Goal: Use online tool/utility: Utilize a website feature to perform a specific function

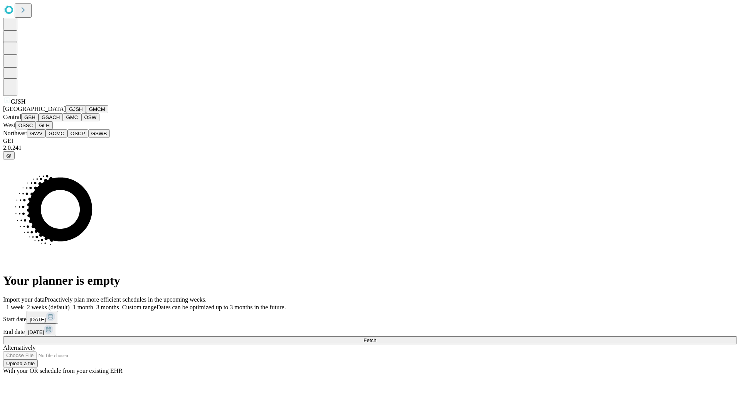
click at [66, 113] on button "GJSH" at bounding box center [76, 109] width 20 height 8
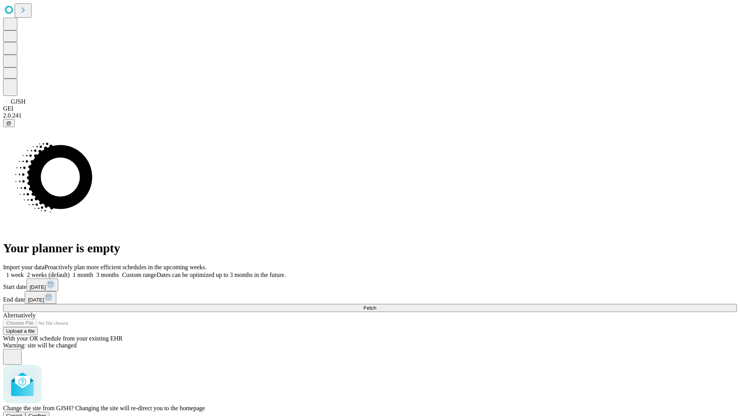
click at [47, 413] on span "Confirm" at bounding box center [38, 416] width 18 height 6
click at [70, 272] on label "2 weeks (default)" at bounding box center [47, 275] width 46 height 7
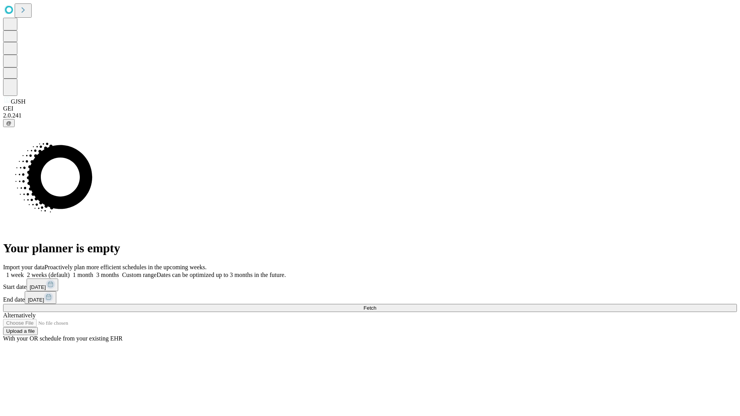
click at [376, 305] on span "Fetch" at bounding box center [369, 308] width 13 height 6
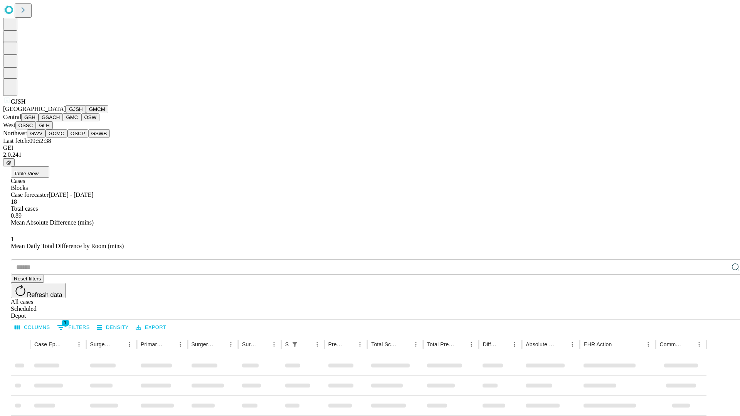
click at [86, 113] on button "GMCM" at bounding box center [97, 109] width 22 height 8
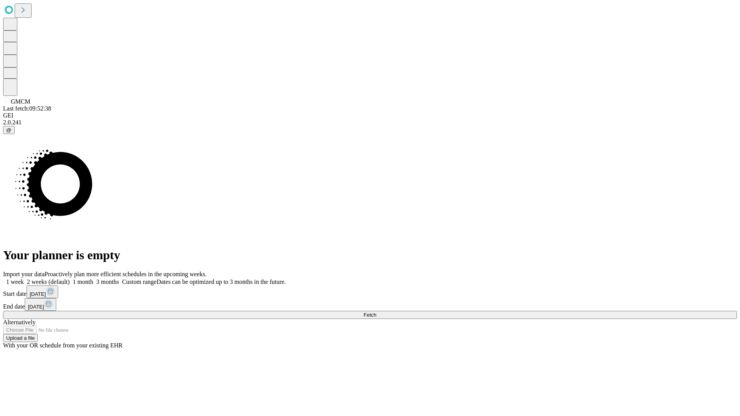
click at [70, 278] on label "2 weeks (default)" at bounding box center [47, 281] width 46 height 7
click at [376, 312] on span "Fetch" at bounding box center [369, 315] width 13 height 6
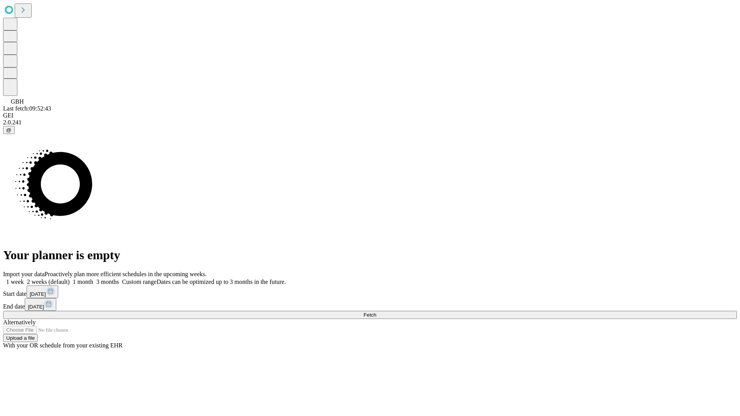
click at [70, 278] on label "2 weeks (default)" at bounding box center [47, 281] width 46 height 7
click at [376, 312] on span "Fetch" at bounding box center [369, 315] width 13 height 6
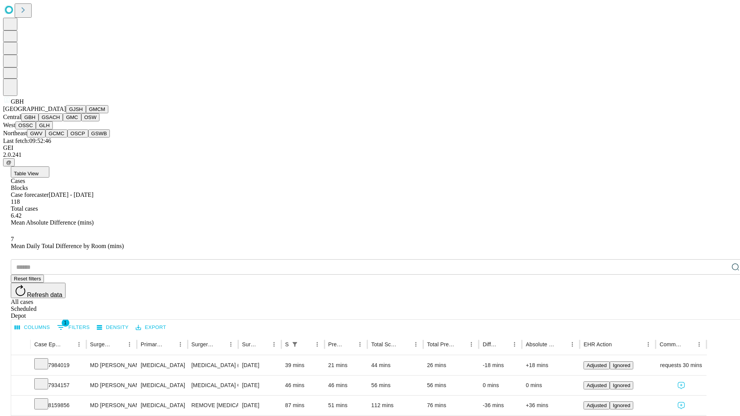
click at [60, 121] on button "GSACH" at bounding box center [51, 117] width 24 height 8
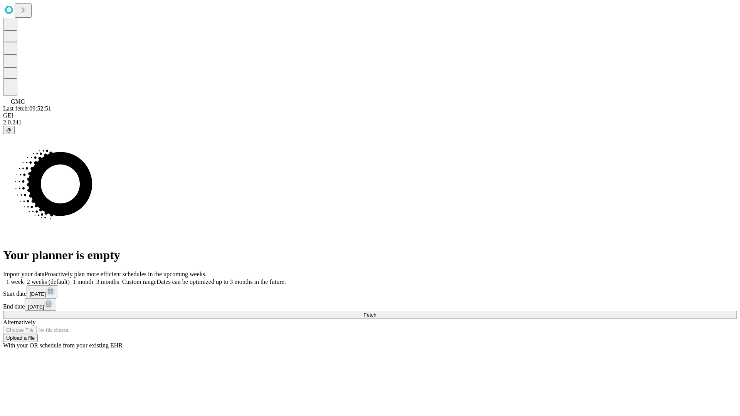
click at [70, 278] on label "2 weeks (default)" at bounding box center [47, 281] width 46 height 7
click at [376, 312] on span "Fetch" at bounding box center [369, 315] width 13 height 6
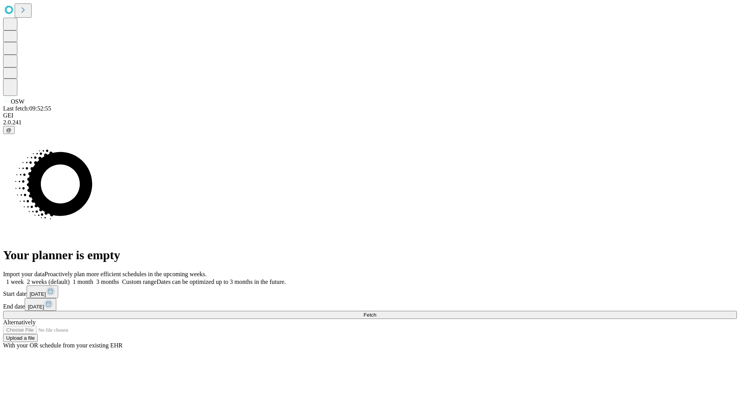
click at [70, 278] on label "2 weeks (default)" at bounding box center [47, 281] width 46 height 7
click at [376, 312] on span "Fetch" at bounding box center [369, 315] width 13 height 6
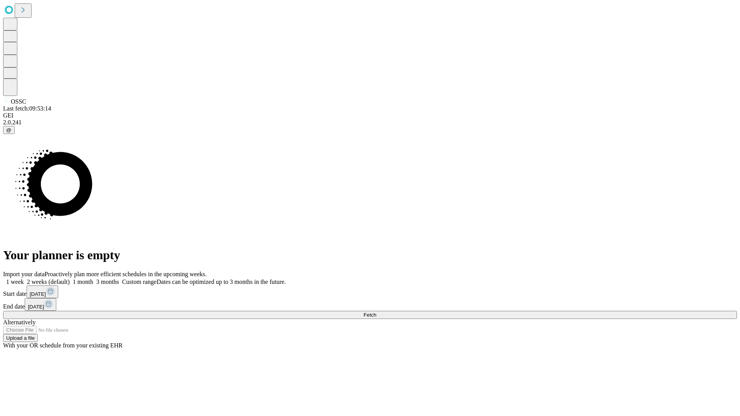
click at [376, 312] on span "Fetch" at bounding box center [369, 315] width 13 height 6
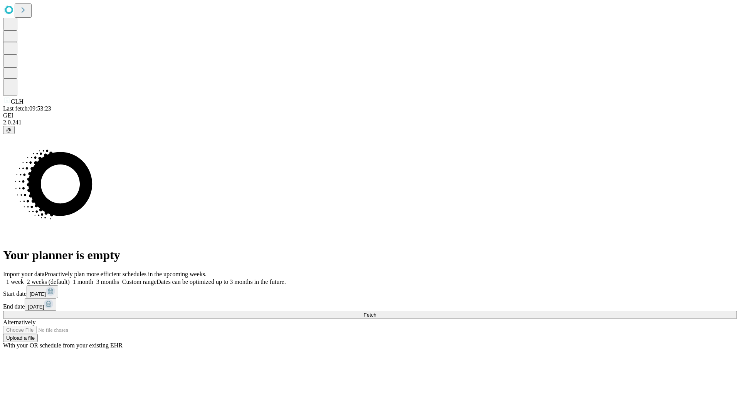
click at [70, 278] on label "2 weeks (default)" at bounding box center [47, 281] width 46 height 7
click at [376, 312] on span "Fetch" at bounding box center [369, 315] width 13 height 6
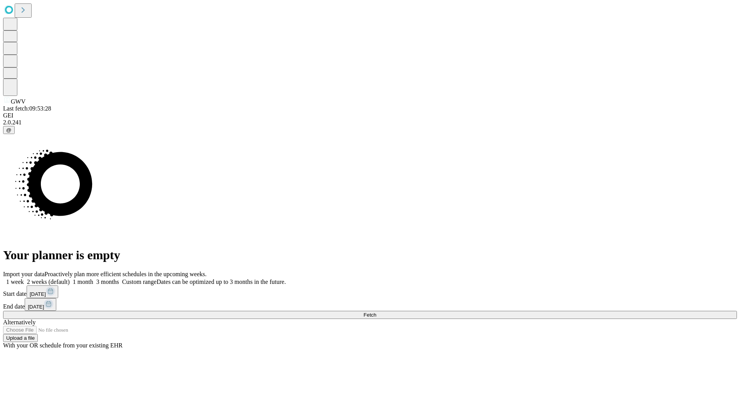
click at [70, 278] on label "2 weeks (default)" at bounding box center [47, 281] width 46 height 7
click at [376, 312] on span "Fetch" at bounding box center [369, 315] width 13 height 6
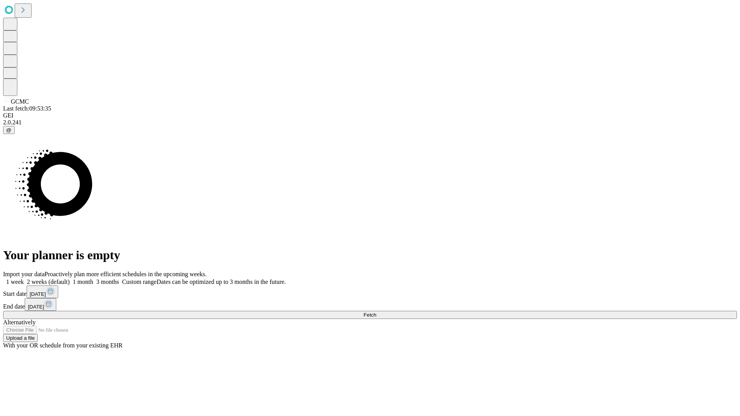
click at [70, 278] on label "2 weeks (default)" at bounding box center [47, 281] width 46 height 7
click at [376, 312] on span "Fetch" at bounding box center [369, 315] width 13 height 6
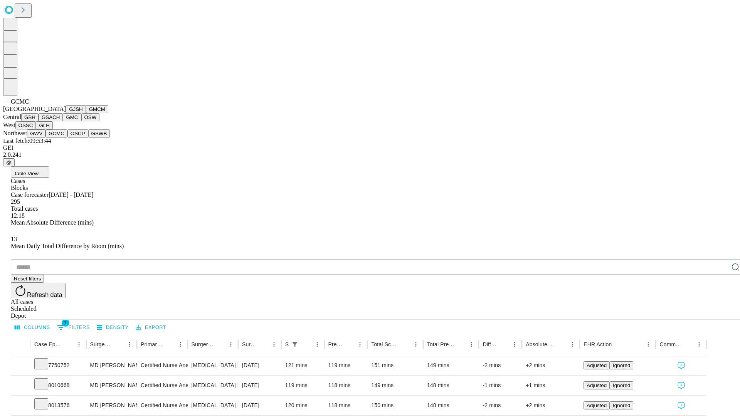
click at [67, 138] on button "OSCP" at bounding box center [77, 133] width 21 height 8
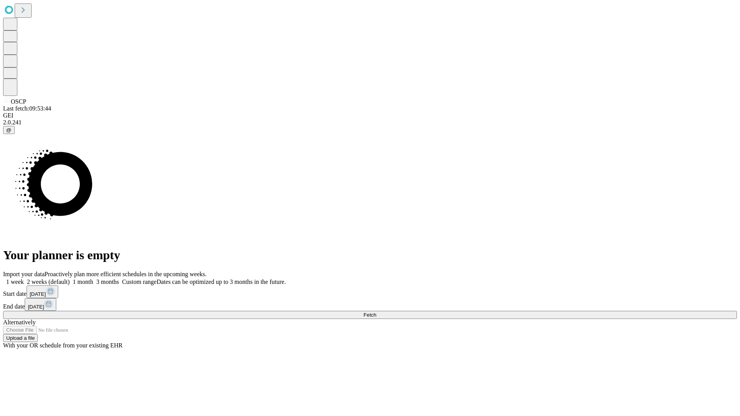
click at [376, 312] on span "Fetch" at bounding box center [369, 315] width 13 height 6
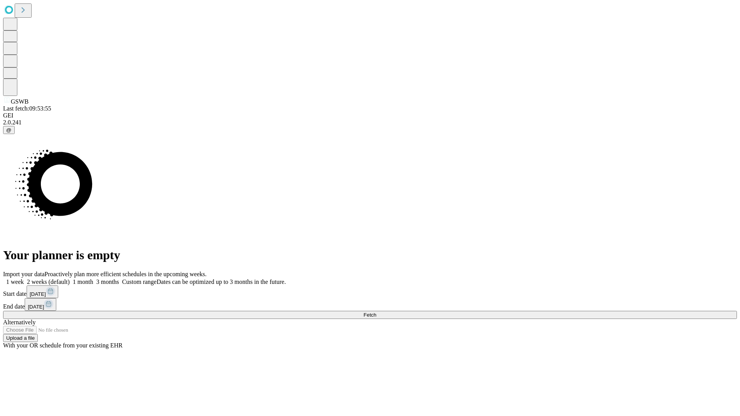
click at [70, 278] on label "2 weeks (default)" at bounding box center [47, 281] width 46 height 7
click at [376, 312] on span "Fetch" at bounding box center [369, 315] width 13 height 6
